Goal: Transaction & Acquisition: Download file/media

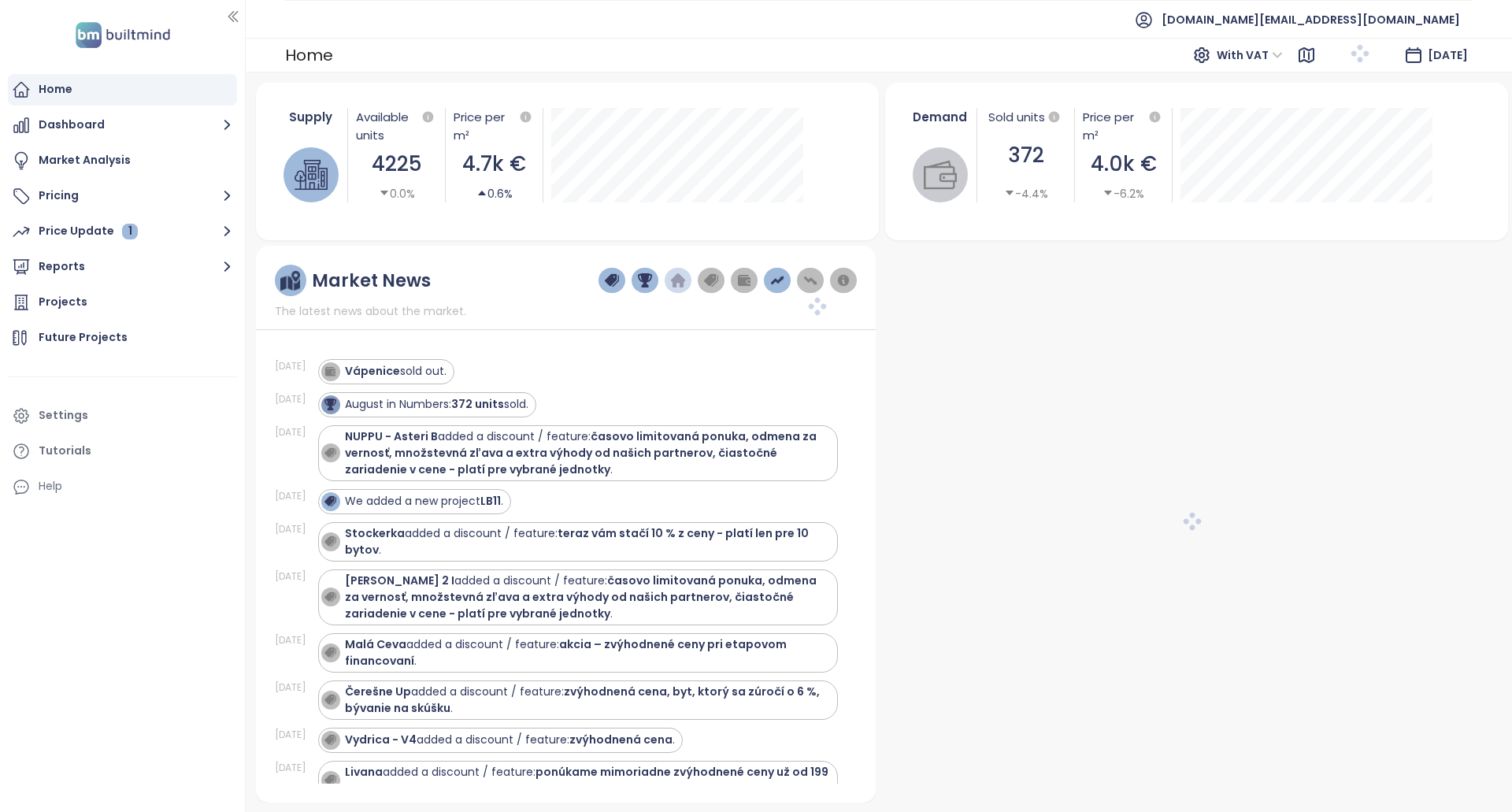
click at [1346, 31] on span "[DOMAIN_NAME][EMAIL_ADDRESS][DOMAIN_NAME]" at bounding box center [1310, 20] width 299 height 38
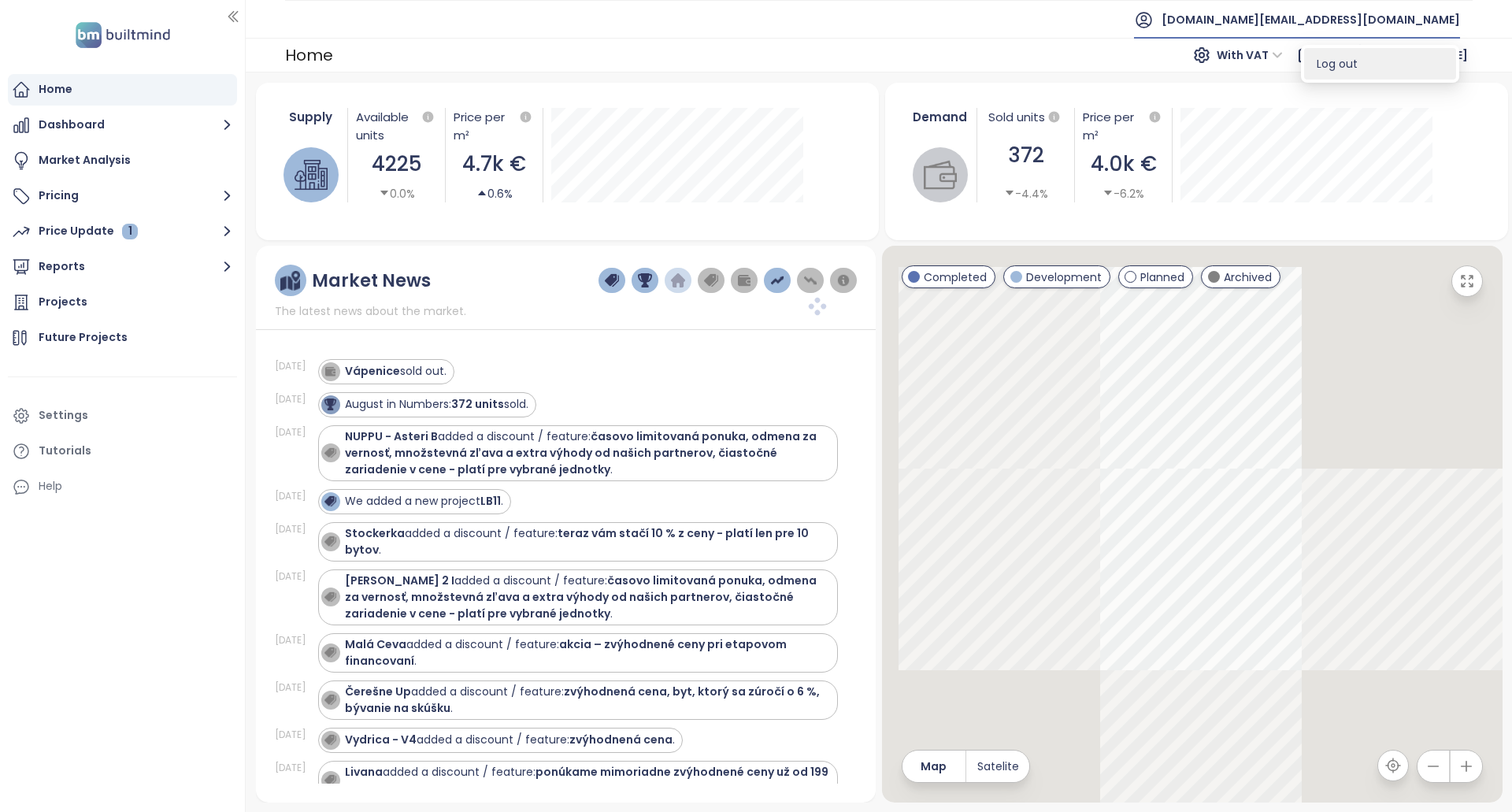
click at [1348, 67] on span "Log out" at bounding box center [1337, 64] width 41 height 16
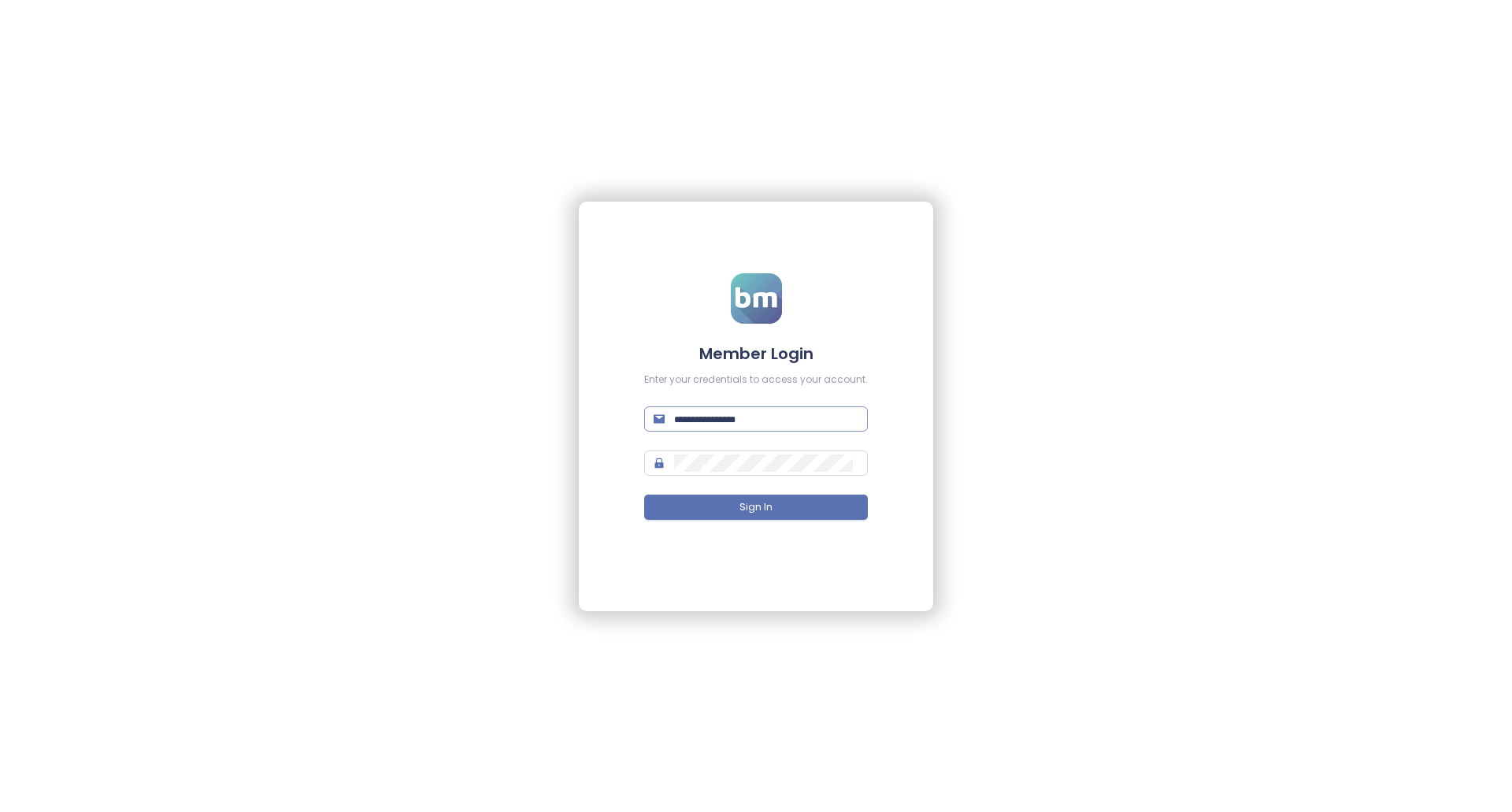
click at [837, 419] on input "text" at bounding box center [766, 419] width 184 height 18
type input "**********"
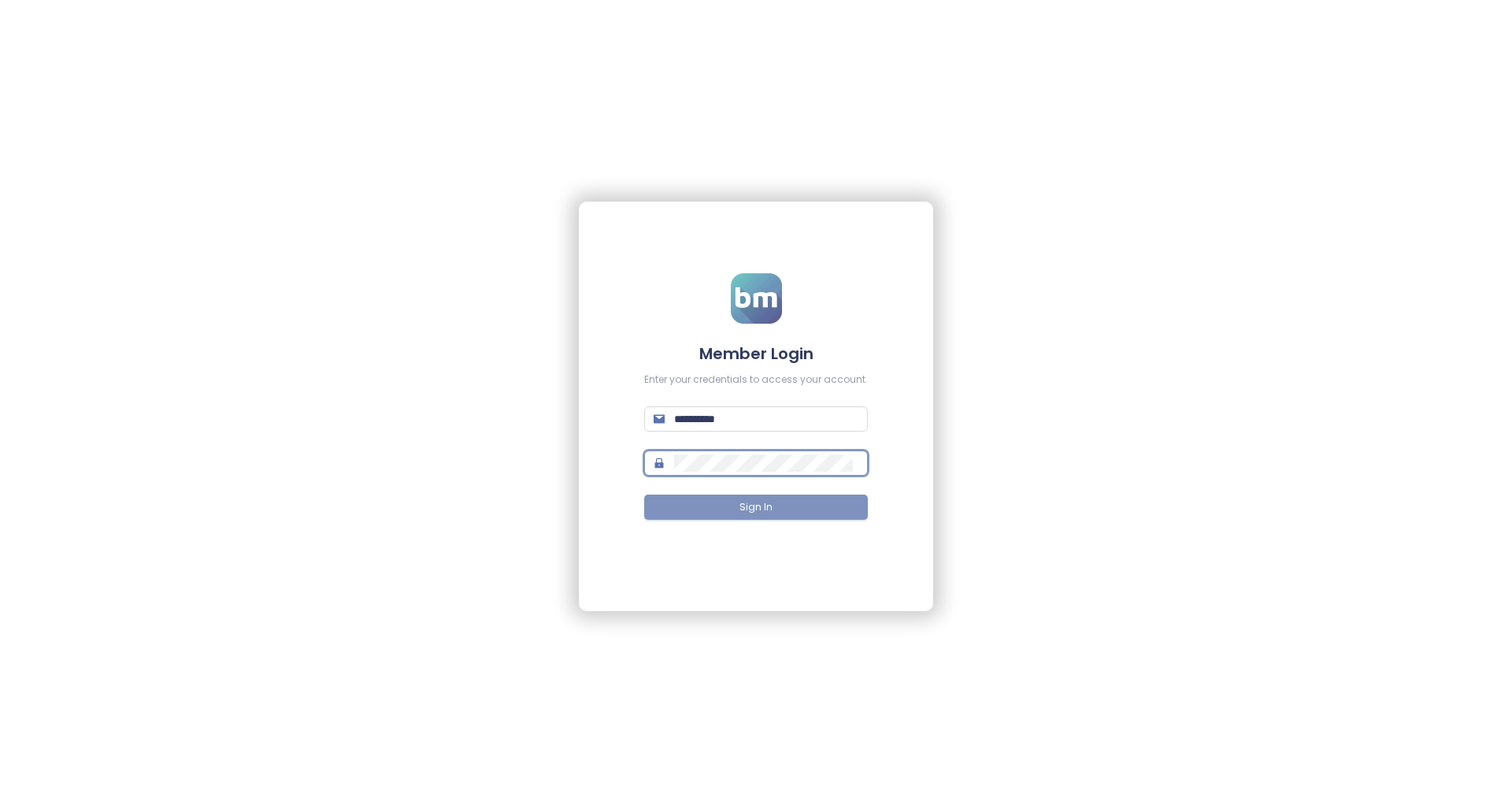
click at [760, 510] on span "Sign In" at bounding box center [755, 507] width 33 height 15
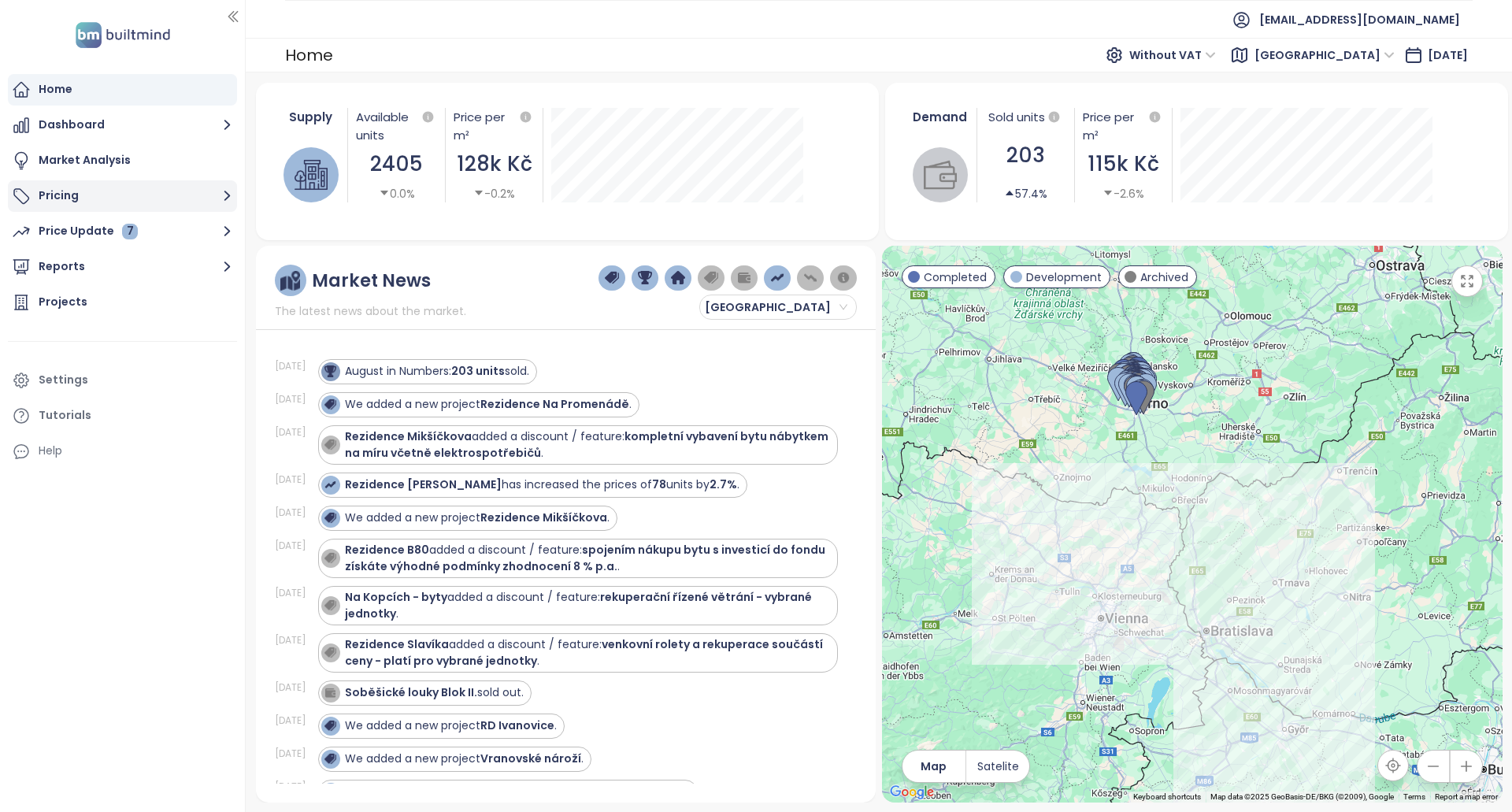
drag, startPoint x: 136, startPoint y: 201, endPoint x: 157, endPoint y: 204, distance: 21.2
click at [136, 201] on button "Pricing" at bounding box center [122, 196] width 230 height 32
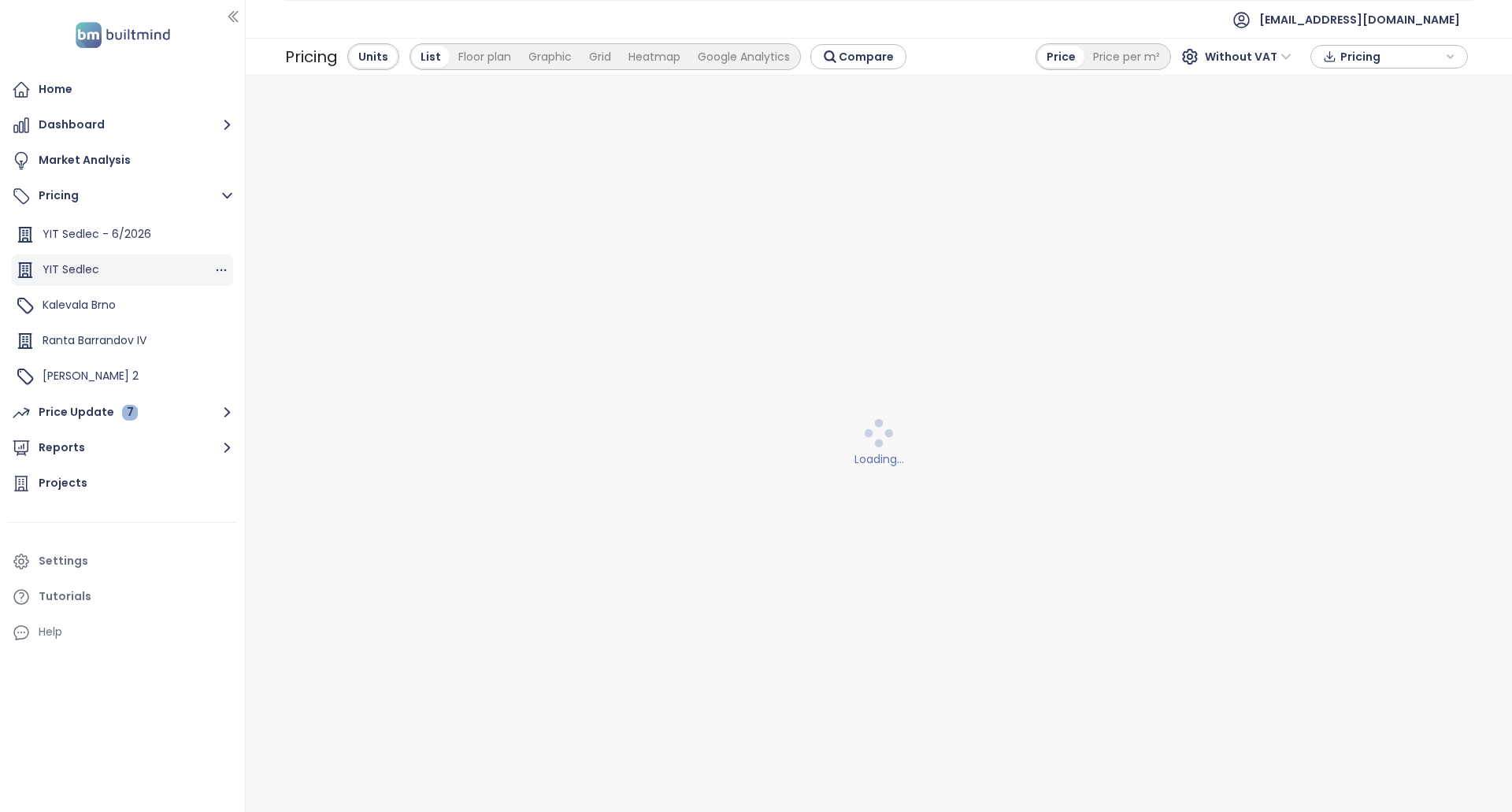
scroll to position [79, 0]
click at [168, 301] on div "Kalevala Brno" at bounding box center [122, 299] width 222 height 32
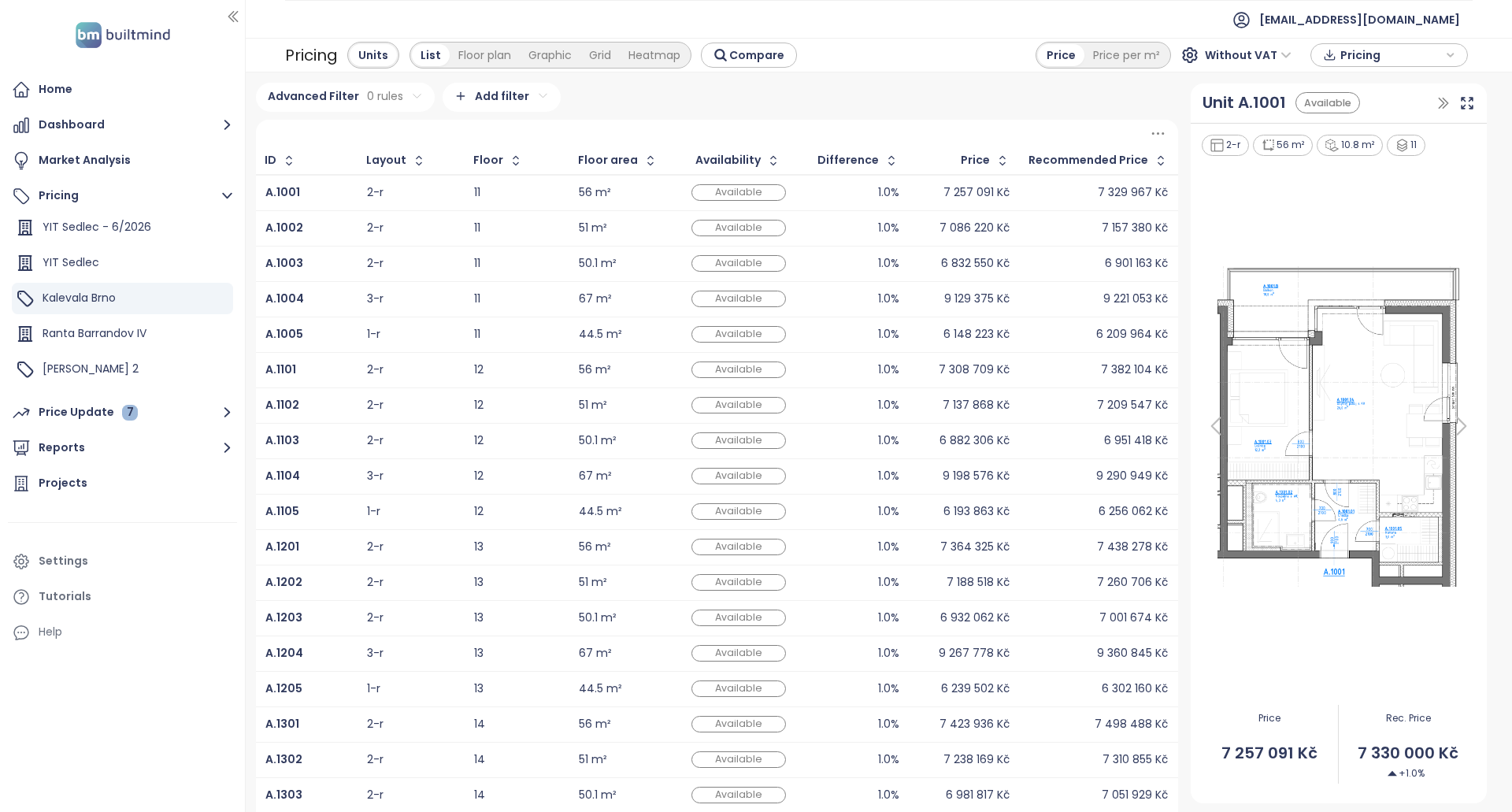
click at [1359, 48] on span "Pricing" at bounding box center [1391, 55] width 102 height 24
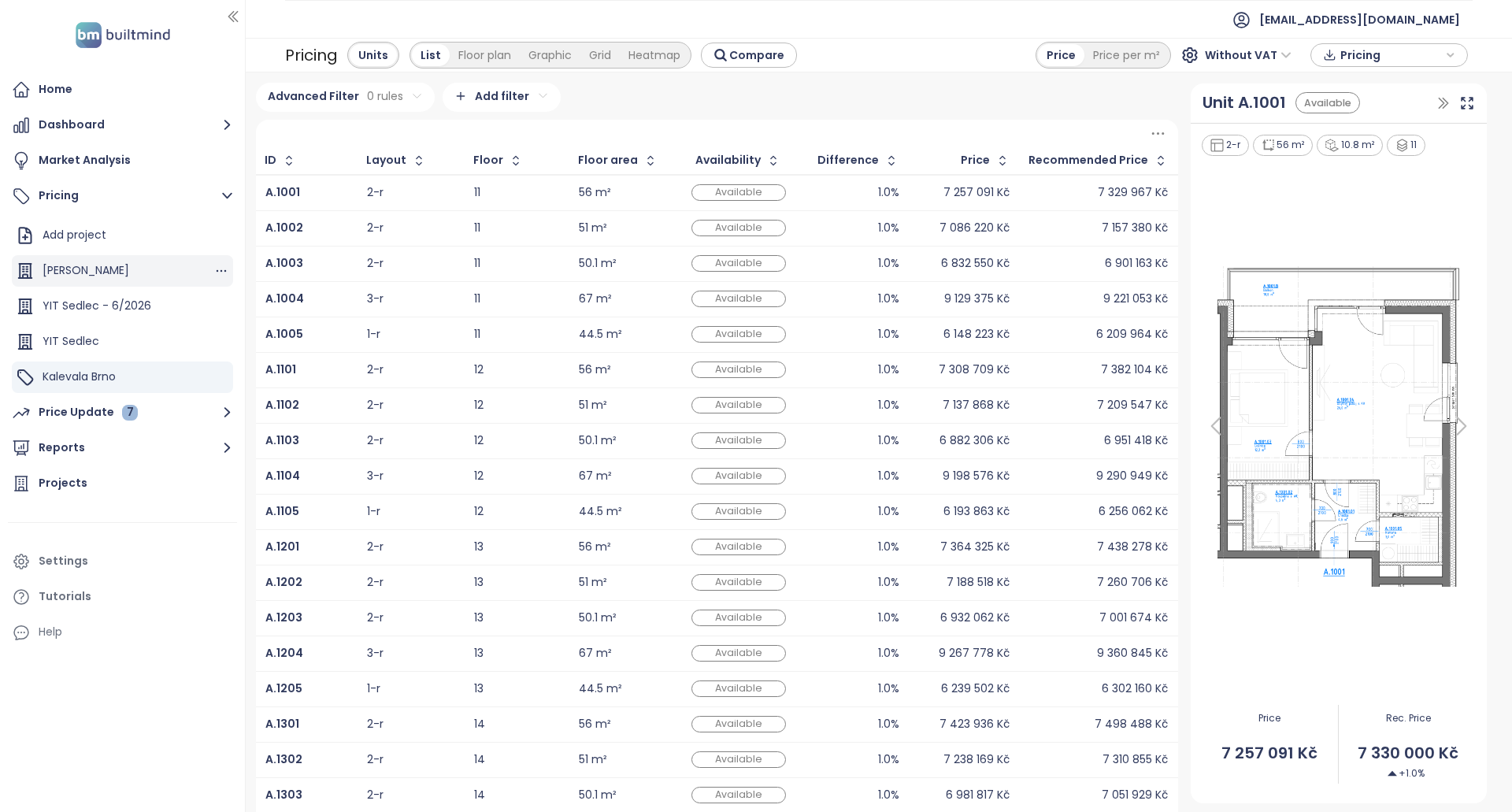
click at [136, 272] on div "[PERSON_NAME]" at bounding box center [122, 271] width 222 height 32
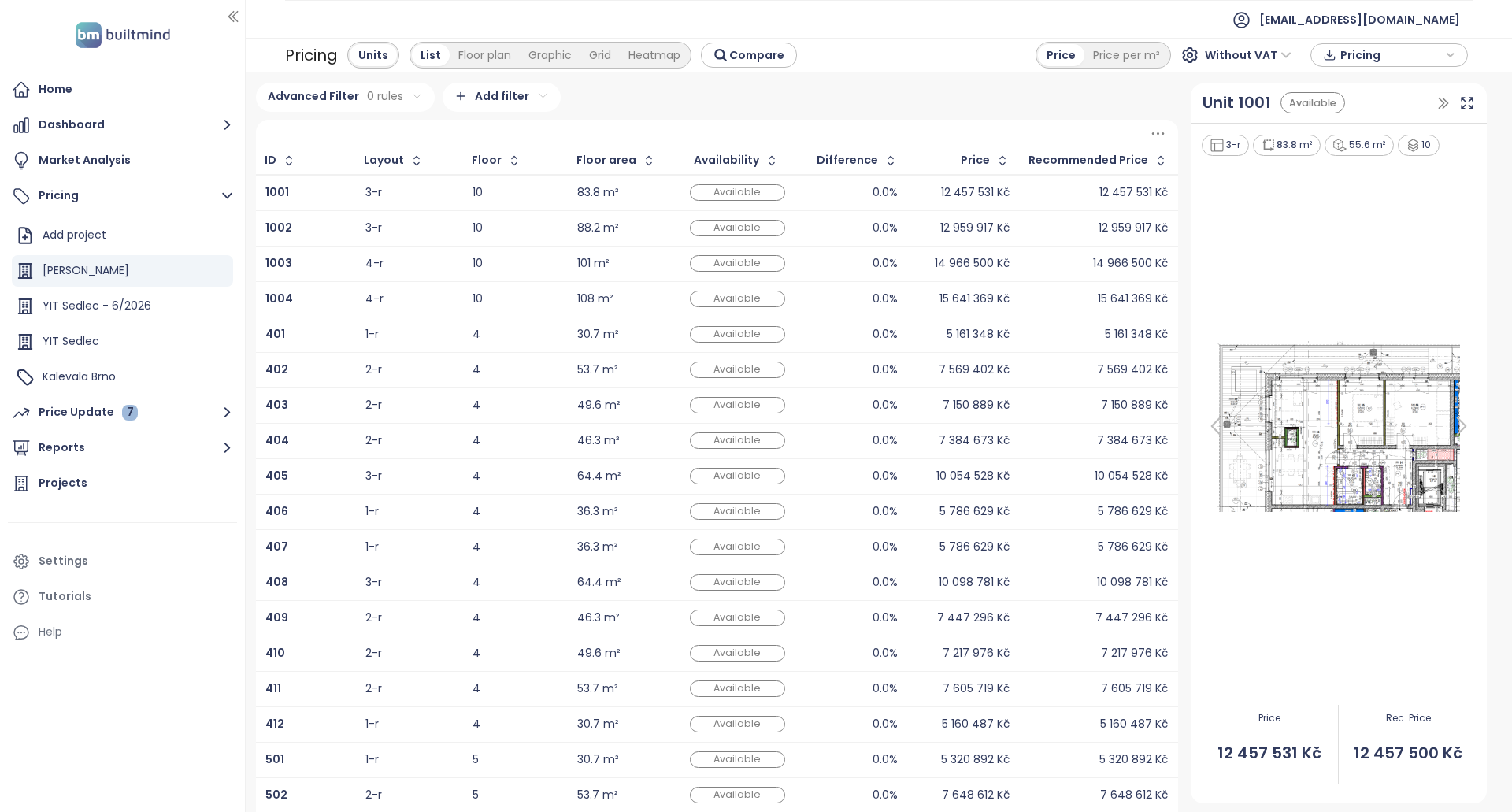
click at [1364, 54] on span "Pricing" at bounding box center [1391, 55] width 102 height 24
click at [1368, 131] on span "Download" at bounding box center [1373, 134] width 60 height 18
